Goal: Task Accomplishment & Management: Manage account settings

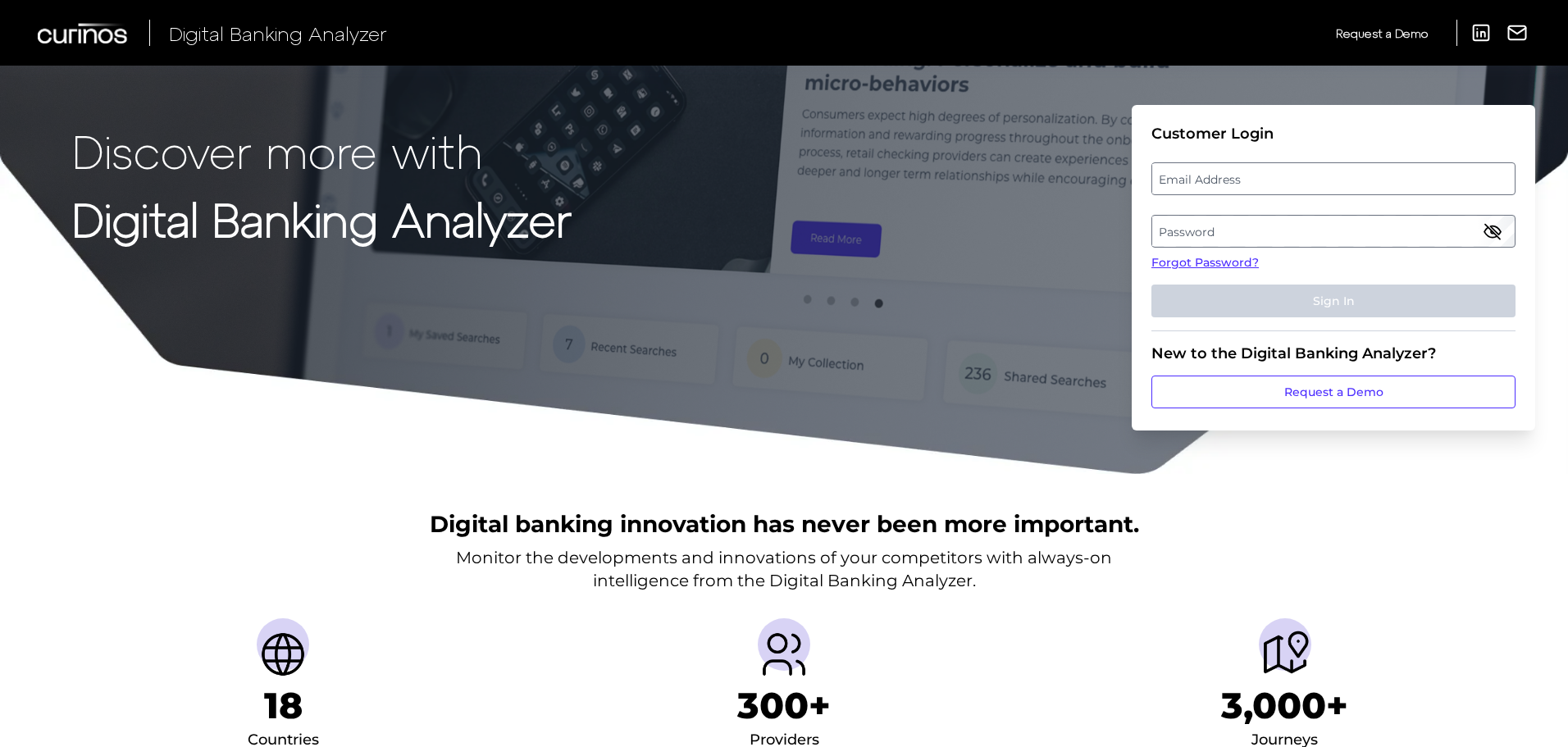
click at [1225, 173] on label "Email Address" at bounding box center [1332, 179] width 361 height 30
click at [1225, 173] on input "email" at bounding box center [1333, 178] width 364 height 33
drag, startPoint x: 1127, startPoint y: 175, endPoint x: 1138, endPoint y: 174, distance: 11.0
click at [1131, 175] on div "Discover more with Digital Banking Analyzer Customer Login Email Address Passwo…" at bounding box center [784, 238] width 1568 height 475
click at [1152, 162] on div at bounding box center [1152, 162] width 0 height 0
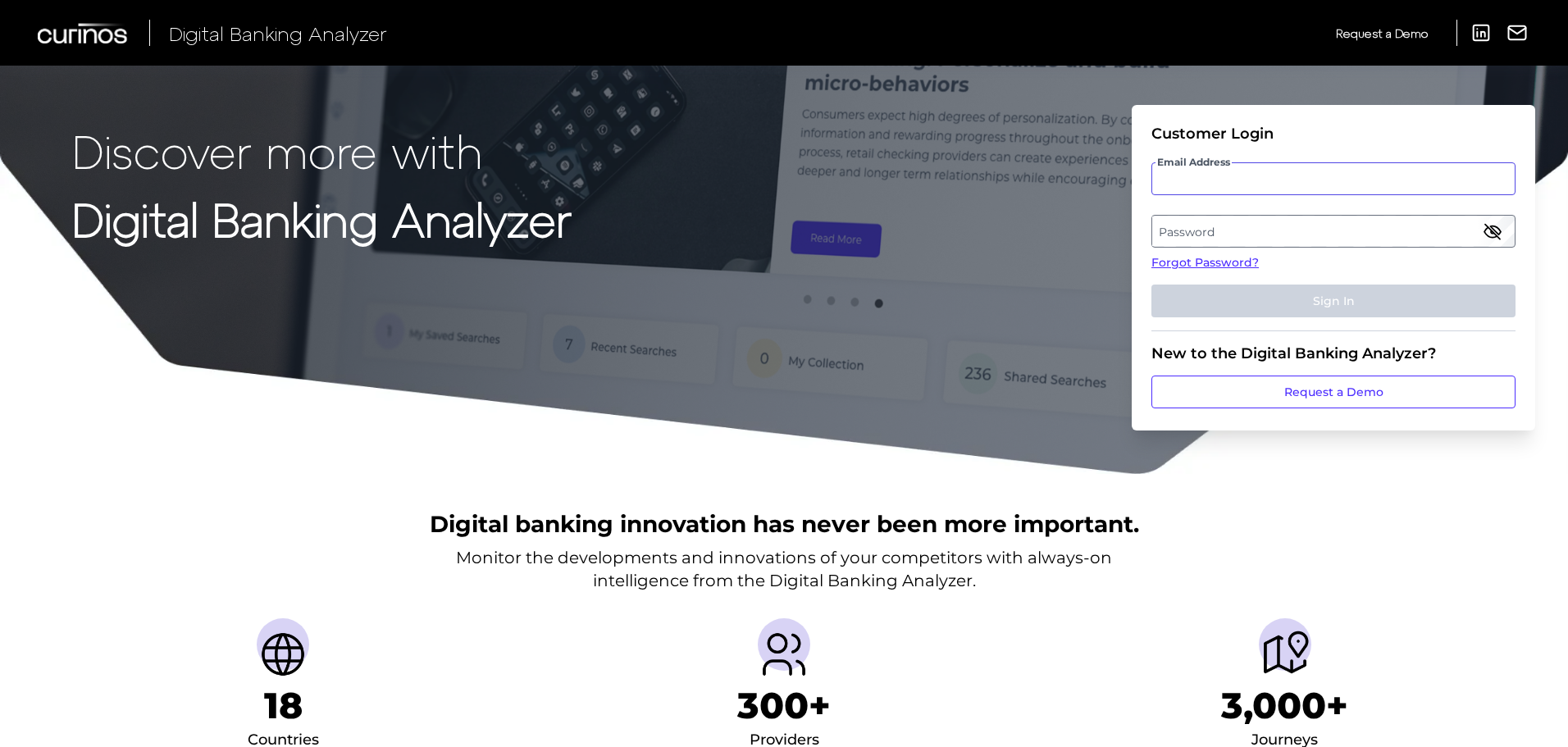
type input "[PERSON_NAME][EMAIL_ADDRESS][DOMAIN_NAME]"
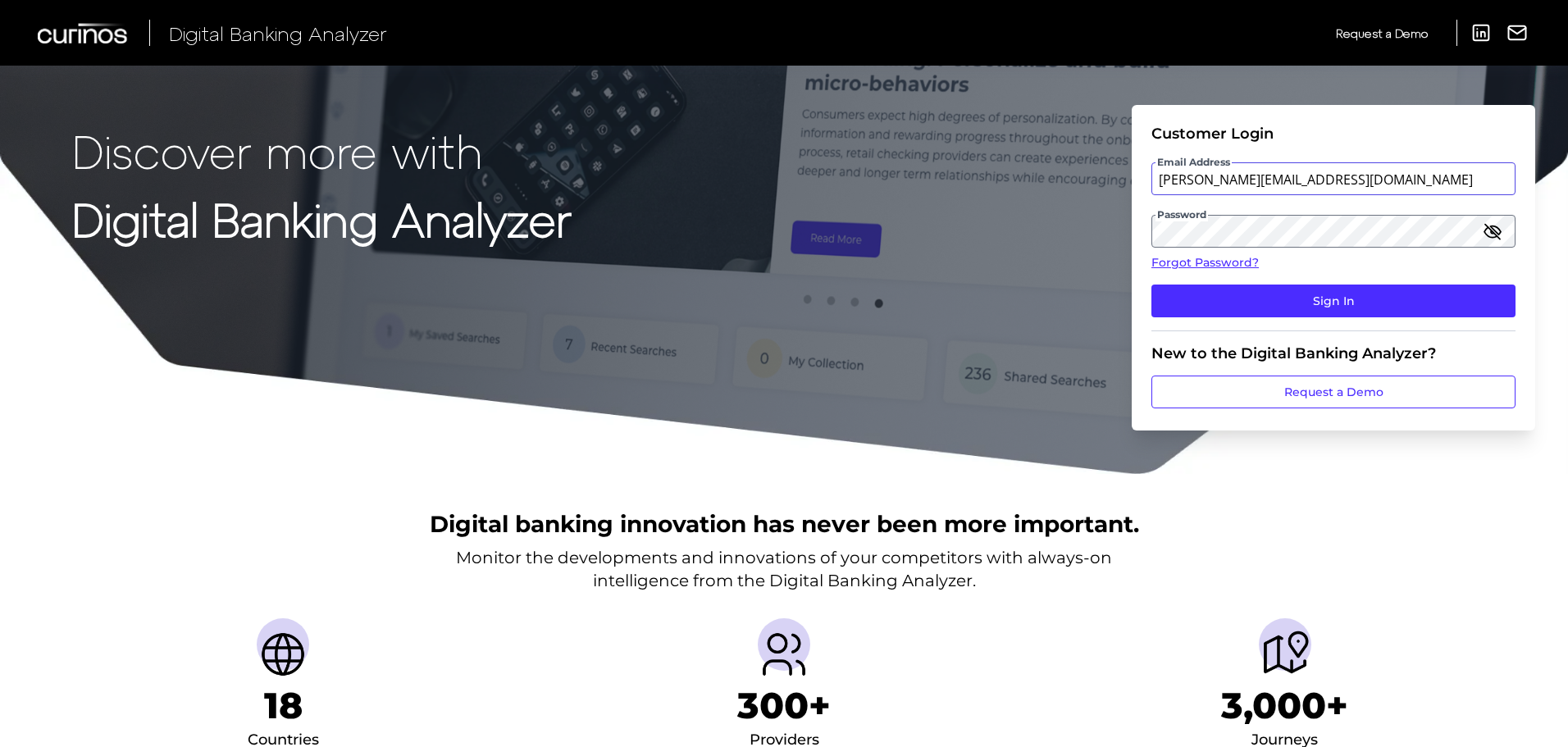
click at [1233, 176] on input "[PERSON_NAME][EMAIL_ADDRESS][DOMAIN_NAME]" at bounding box center [1333, 178] width 364 height 33
click at [1382, 123] on form "Customer Login Email Address [EMAIL_ADDRESS][DOMAIN_NAME] Password Forgot Passw…" at bounding box center [1332, 267] width 403 height 325
click at [1497, 228] on icon "button" at bounding box center [1493, 231] width 17 height 11
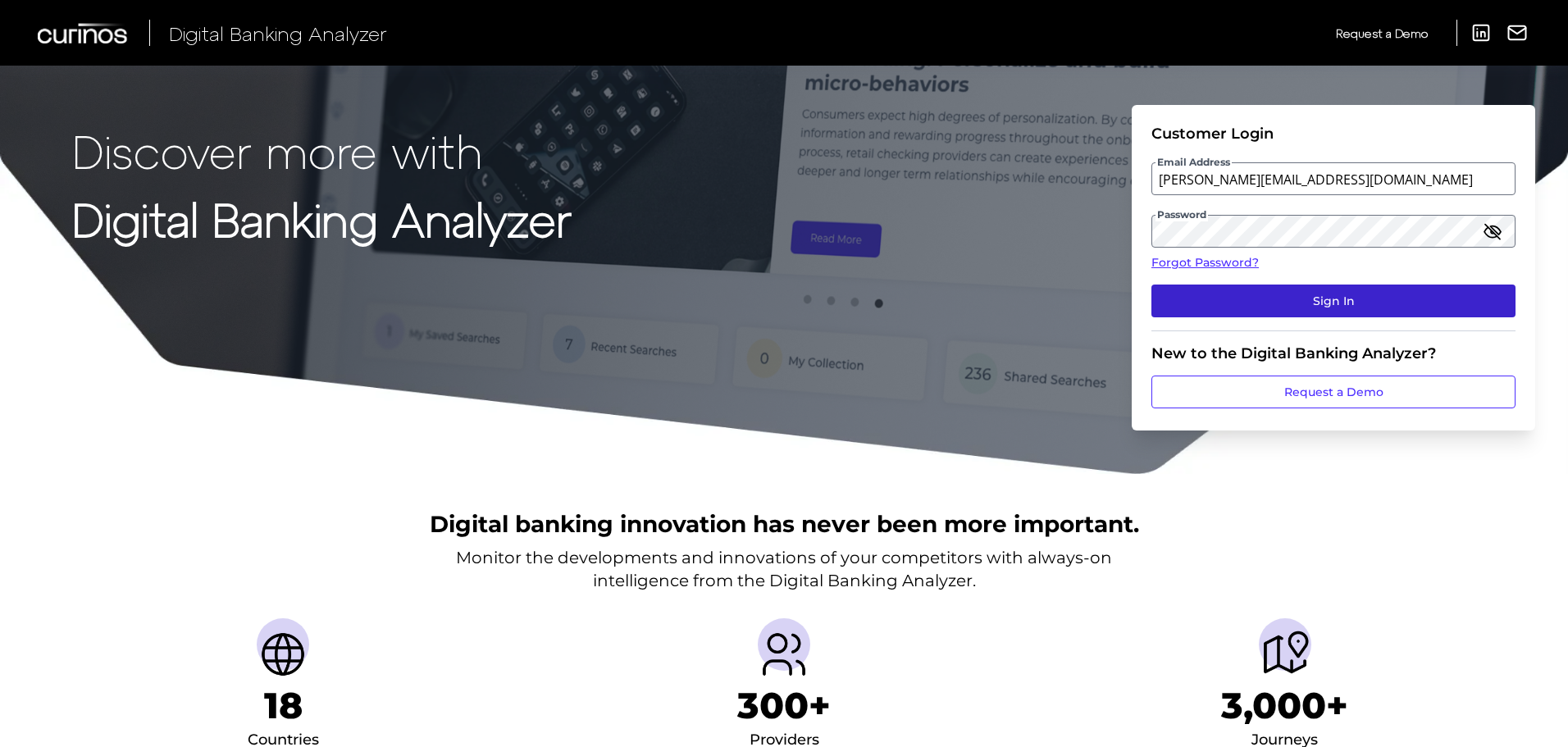
click at [1315, 303] on button "Sign In" at bounding box center [1333, 300] width 364 height 33
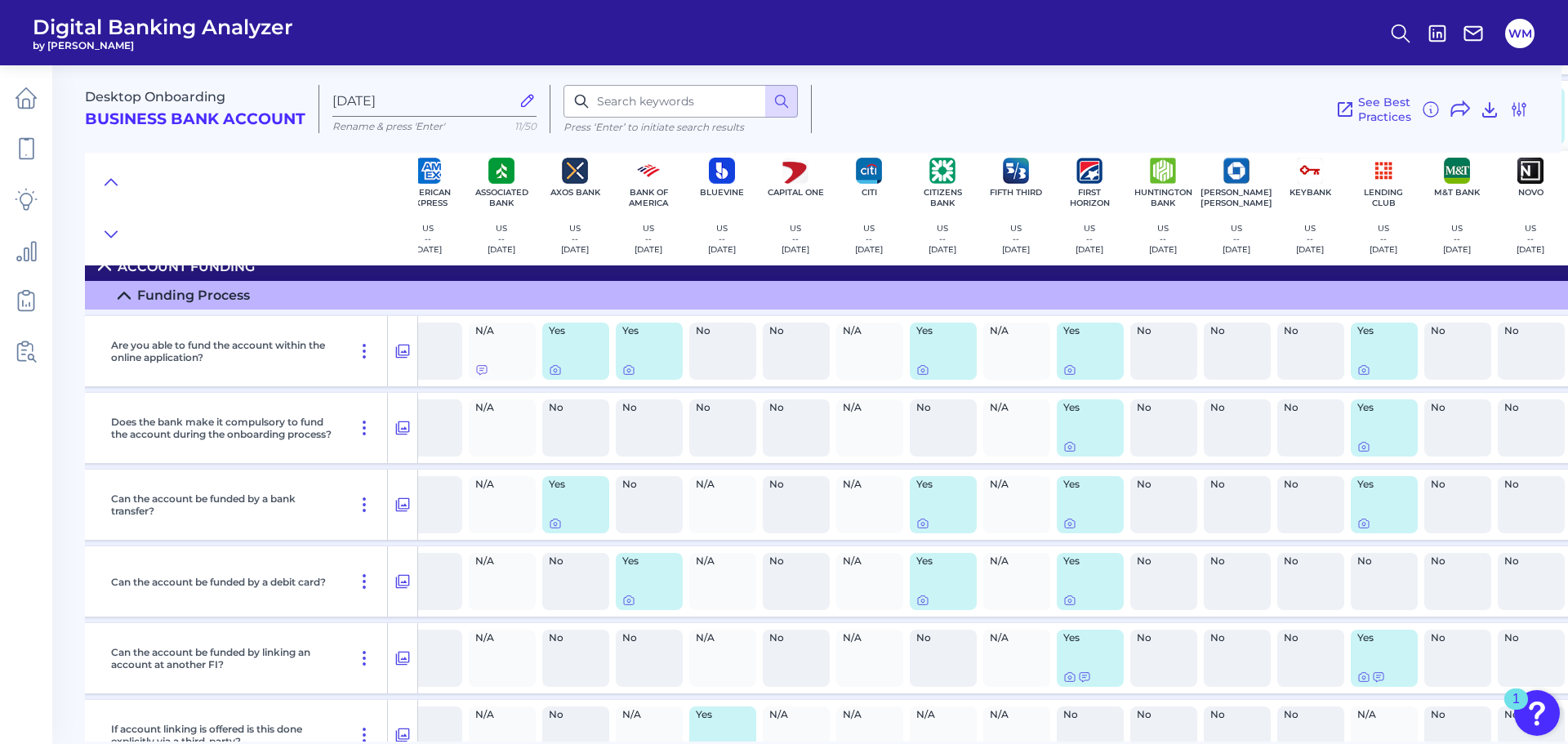
scroll to position [10449, 0]
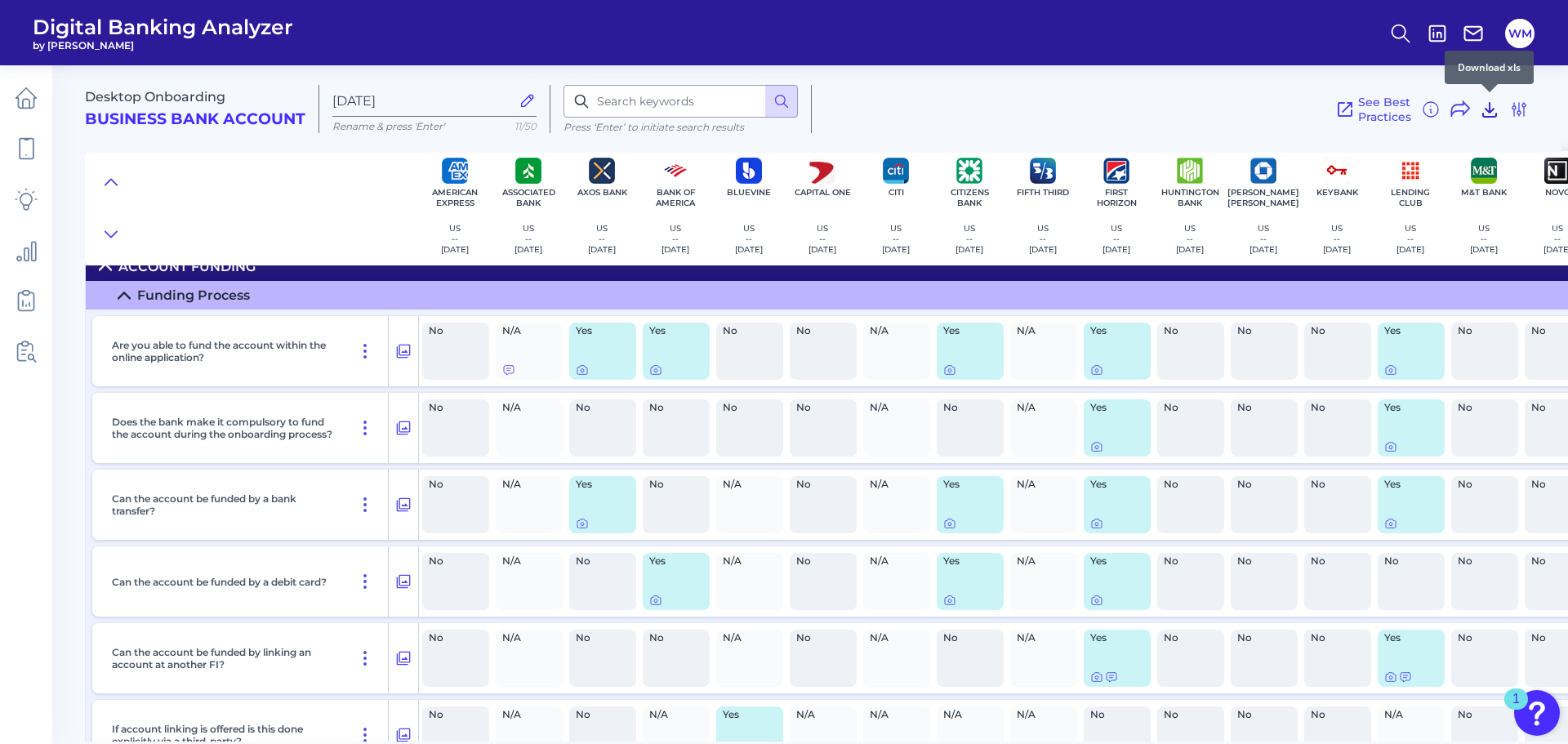
click at [1488, 110] on icon at bounding box center [1489, 109] width 13 height 14
